Goal: Information Seeking & Learning: Learn about a topic

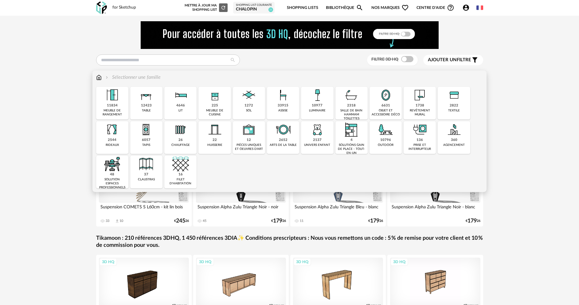
click at [276, 105] on div "33915 assise" at bounding box center [283, 103] width 32 height 33
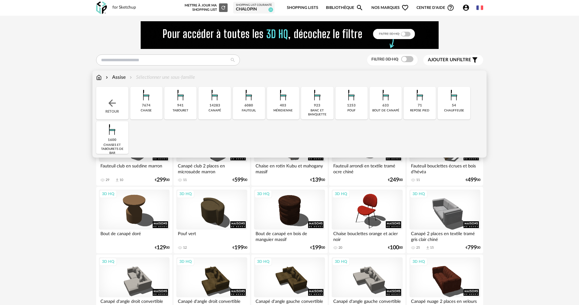
click at [149, 107] on div "7674" at bounding box center [146, 105] width 9 height 5
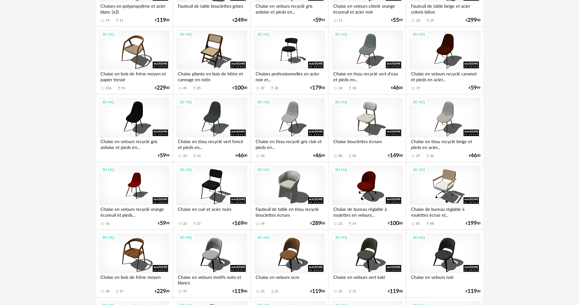
scroll to position [1208, 0]
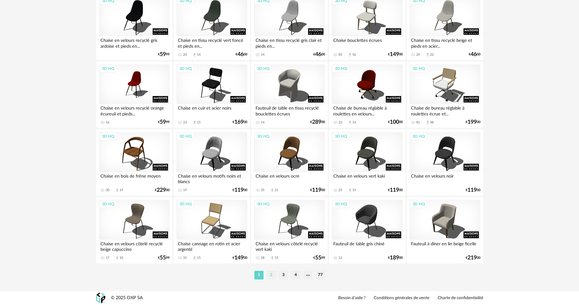
click at [273, 276] on li "2" at bounding box center [271, 274] width 9 height 9
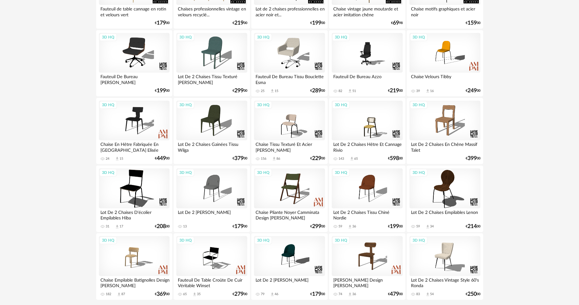
scroll to position [1208, 0]
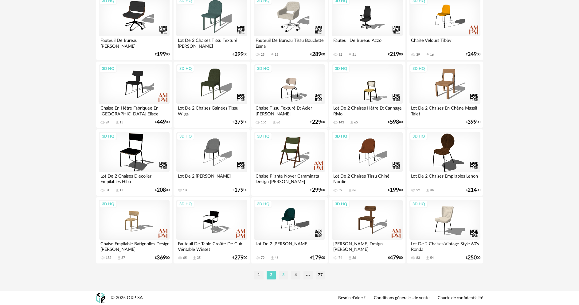
click at [286, 275] on li "3" at bounding box center [283, 274] width 9 height 9
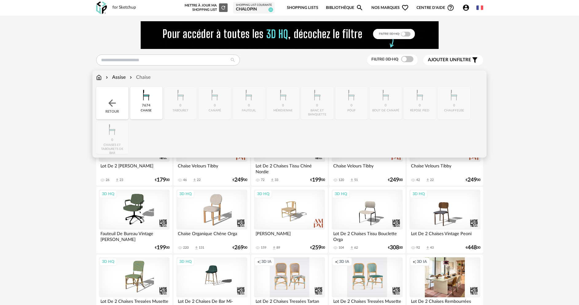
click at [118, 79] on div "Assise" at bounding box center [115, 77] width 21 height 7
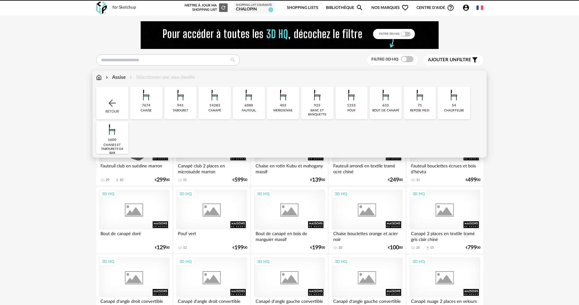
click at [98, 79] on img at bounding box center [99, 77] width 6 height 7
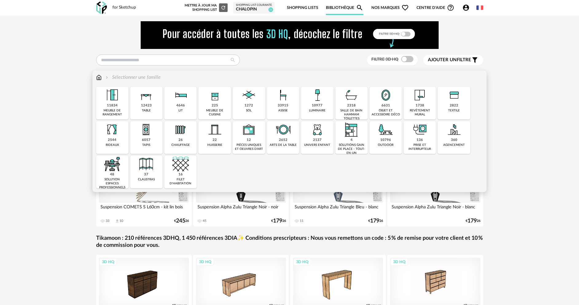
click at [143, 100] on img at bounding box center [146, 95] width 17 height 17
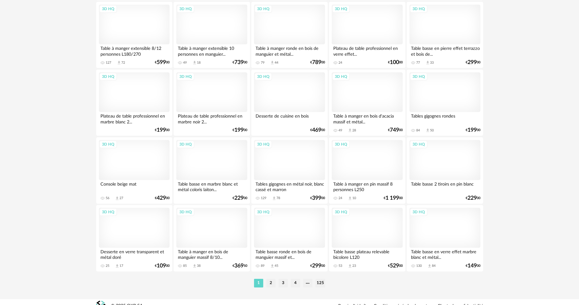
scroll to position [1208, 0]
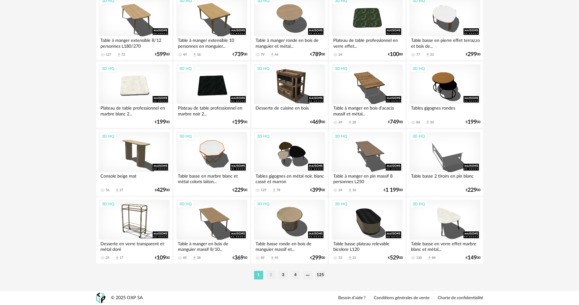
click at [270, 276] on li "2" at bounding box center [270, 274] width 9 height 9
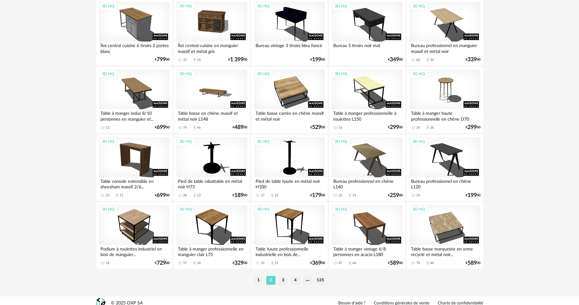
scroll to position [1208, 0]
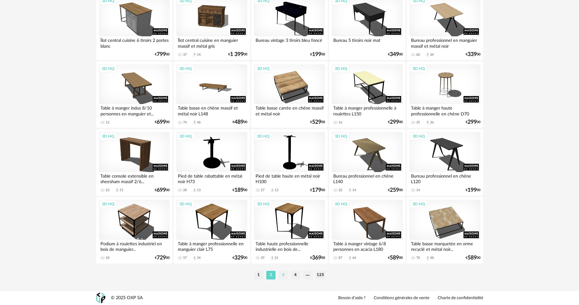
click at [284, 277] on li "3" at bounding box center [283, 274] width 9 height 9
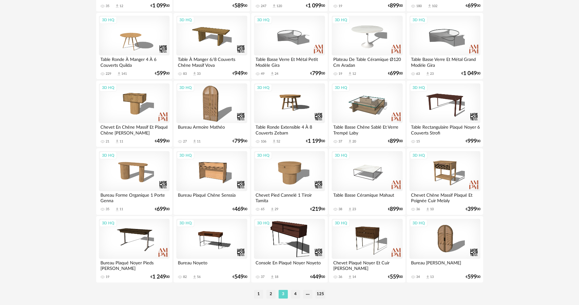
scroll to position [1208, 0]
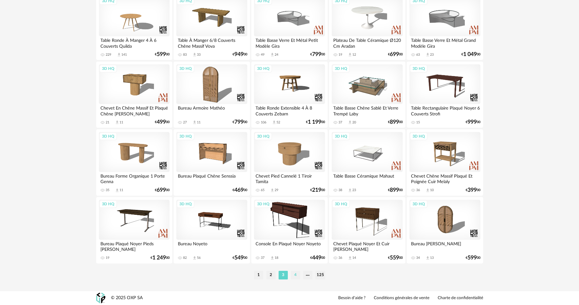
click at [293, 273] on li "4" at bounding box center [295, 274] width 9 height 9
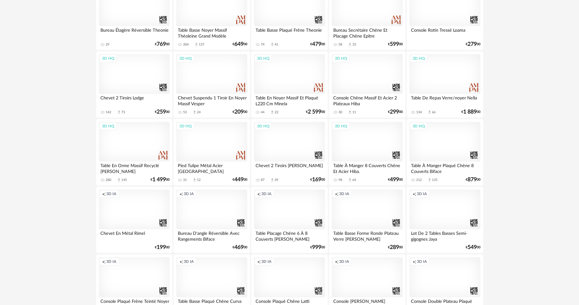
scroll to position [400, 0]
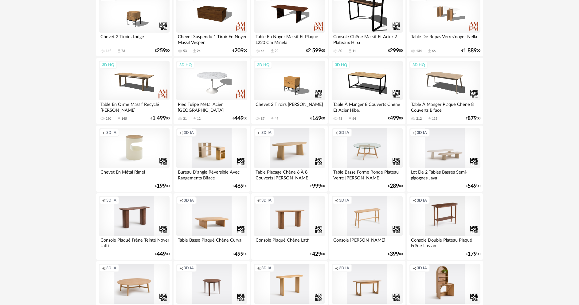
click at [289, 160] on div "Creation icon 3D IA" at bounding box center [289, 148] width 71 height 40
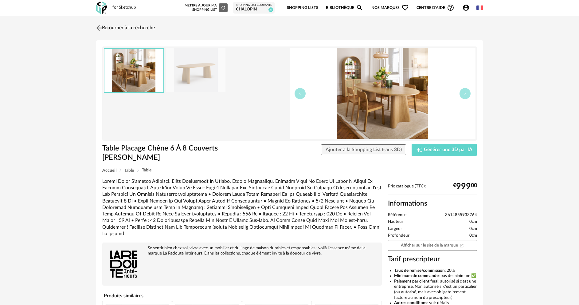
click at [102, 26] on img at bounding box center [99, 27] width 9 height 9
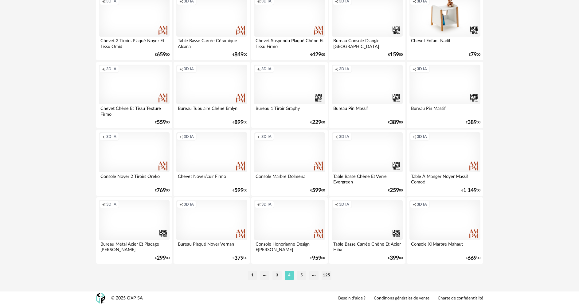
scroll to position [1208, 0]
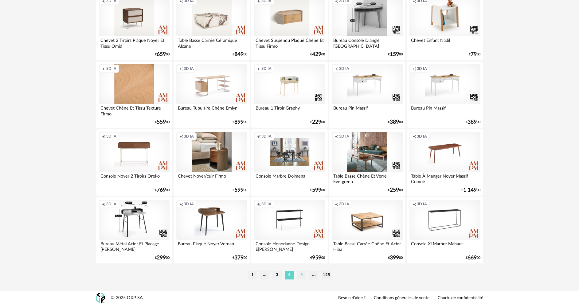
click at [302, 278] on li "5" at bounding box center [301, 274] width 9 height 9
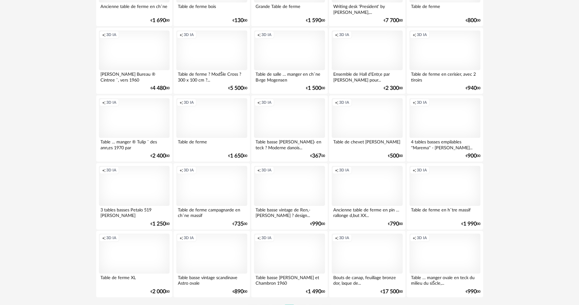
scroll to position [1208, 0]
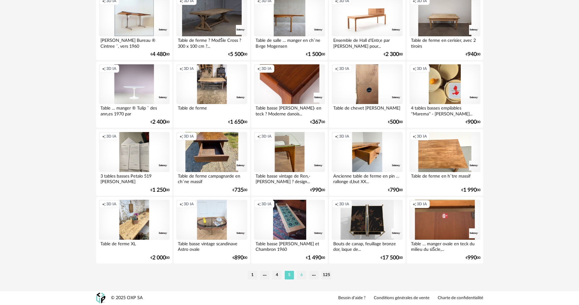
click at [300, 275] on li "6" at bounding box center [301, 274] width 9 height 9
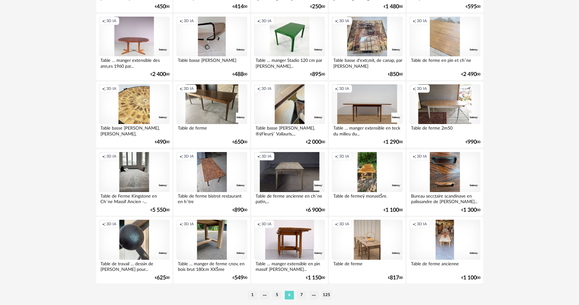
scroll to position [1208, 0]
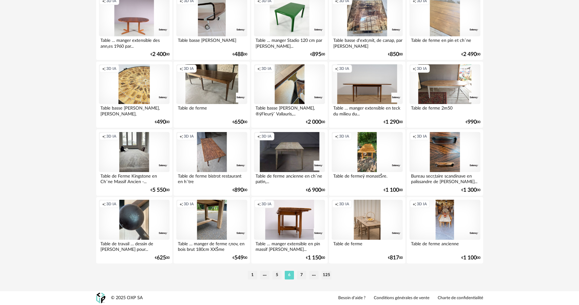
click at [299, 275] on li "7" at bounding box center [301, 274] width 9 height 9
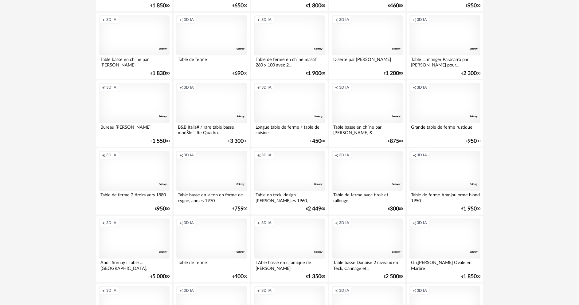
scroll to position [738, 0]
